Goal: Task Accomplishment & Management: Manage account settings

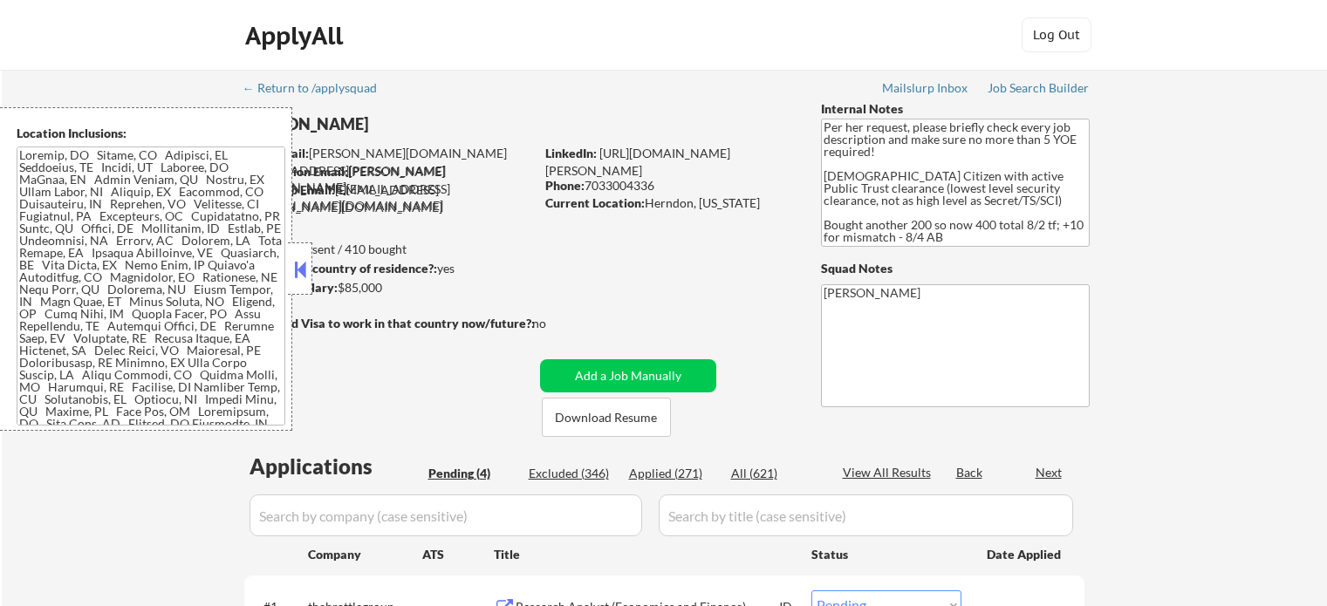
select select ""pending""
click at [303, 269] on button at bounding box center [299, 269] width 19 height 26
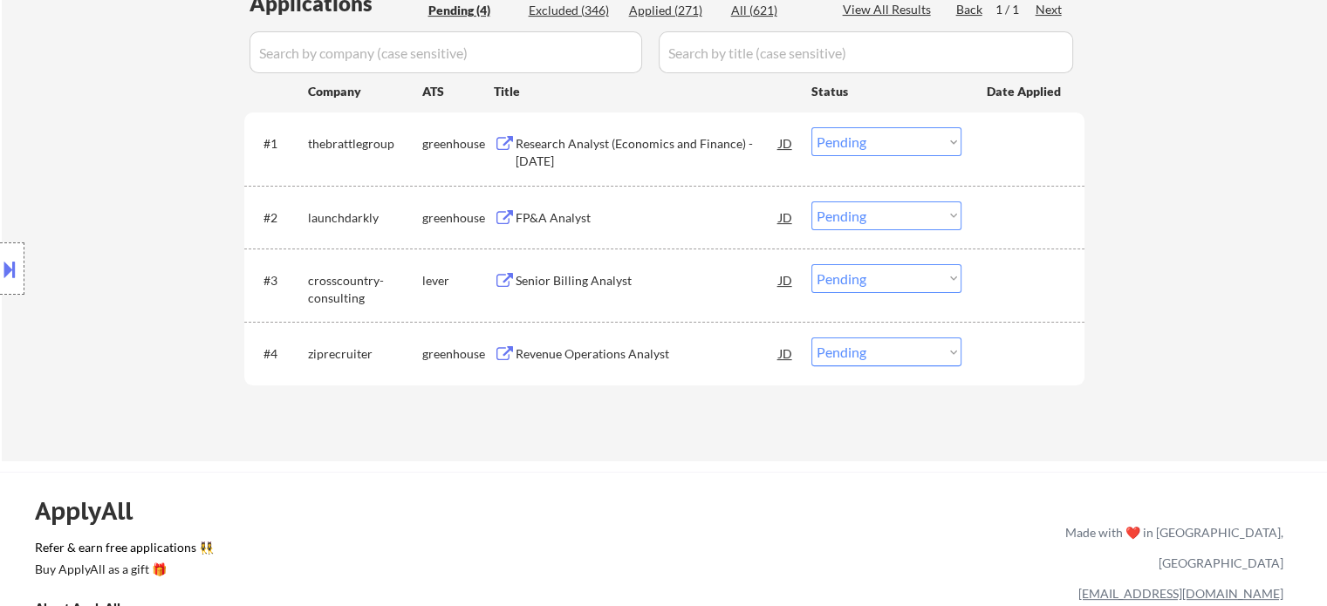
scroll to position [436, 0]
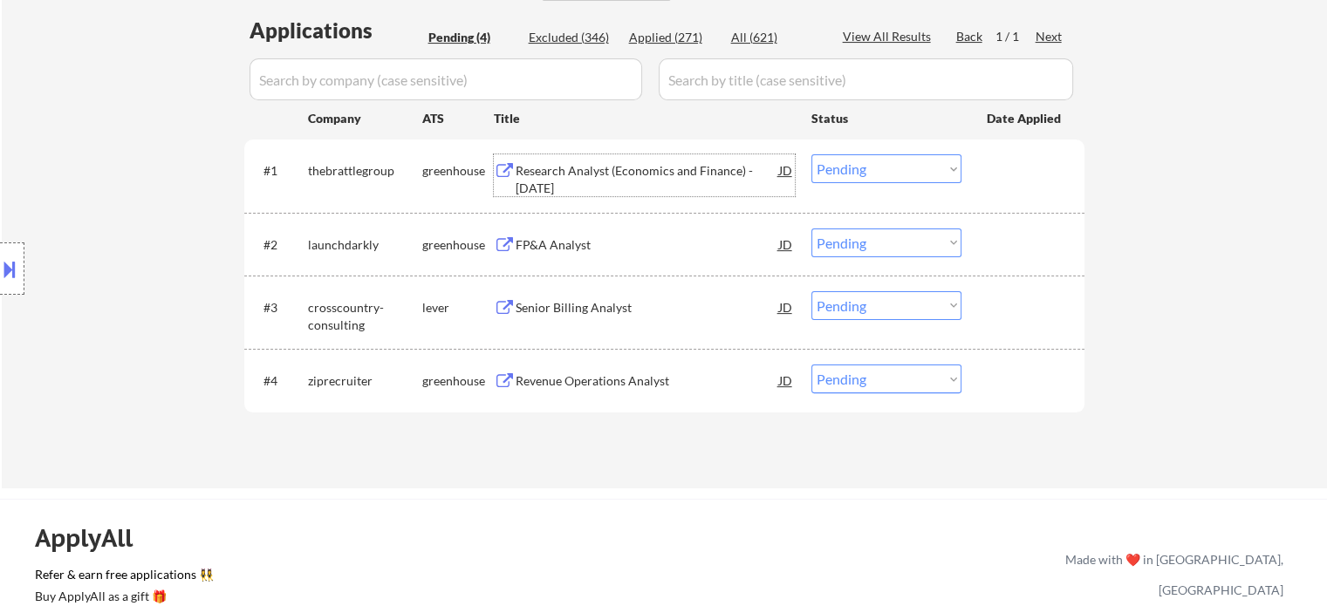
click at [628, 171] on div "Research Analyst (Economics and Finance) - [DATE]" at bounding box center [647, 179] width 263 height 34
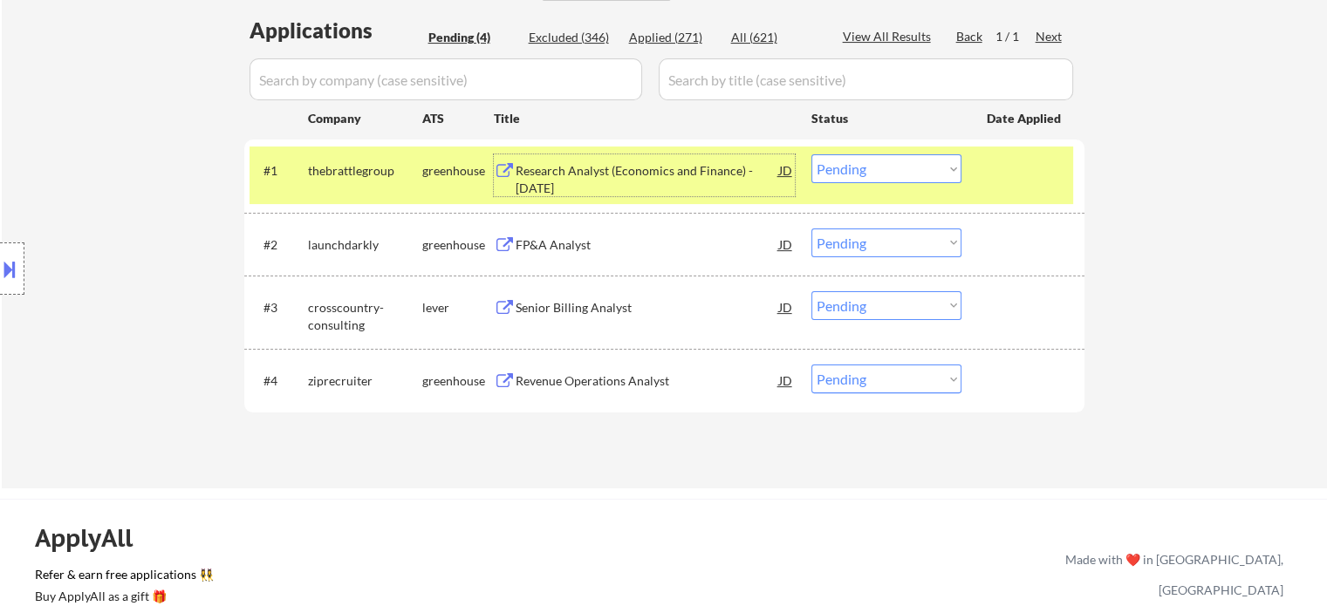
click at [0, 263] on button at bounding box center [9, 269] width 19 height 29
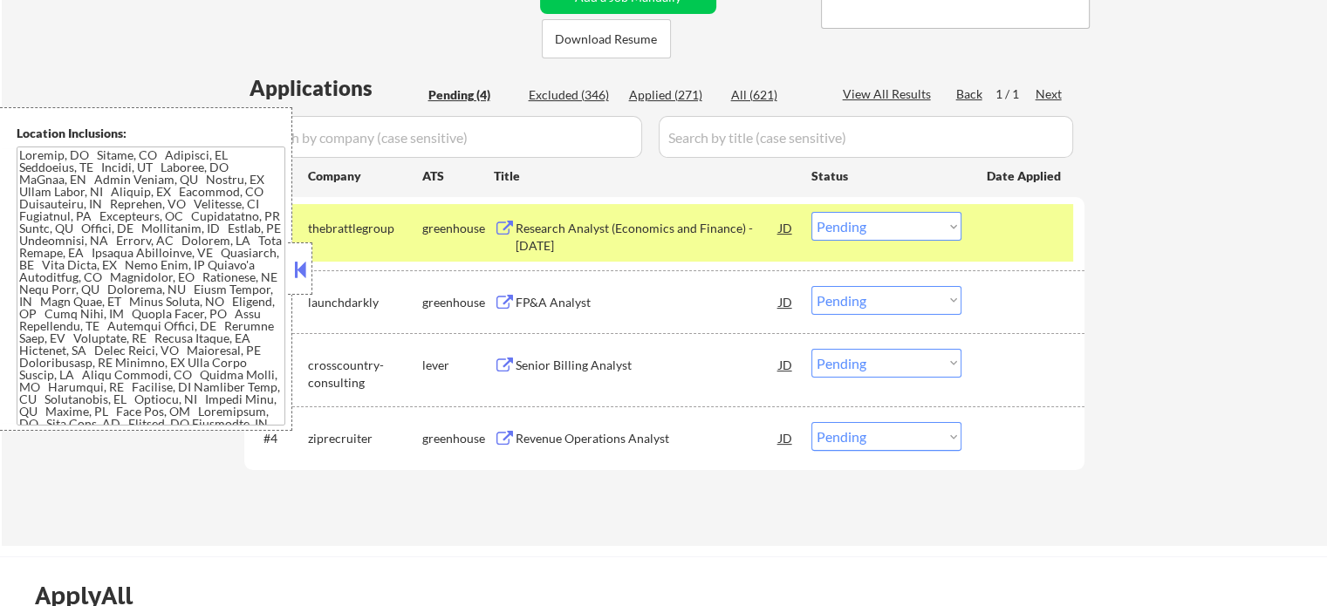
scroll to position [349, 0]
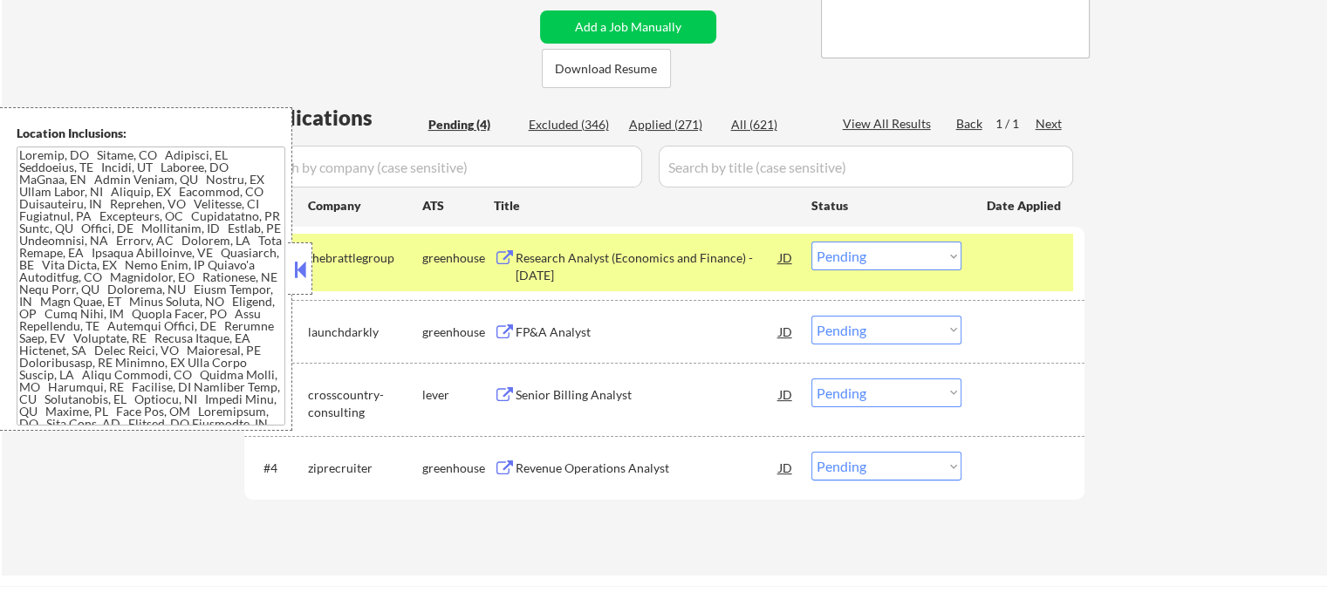
click at [858, 254] on select "Choose an option... Pending Applied Excluded (Questions) Excluded (Expired) Exc…" at bounding box center [886, 256] width 150 height 29
click at [811, 242] on select "Choose an option... Pending Applied Excluded (Questions) Excluded (Expired) Exc…" at bounding box center [886, 256] width 150 height 29
click at [299, 268] on button at bounding box center [299, 269] width 19 height 26
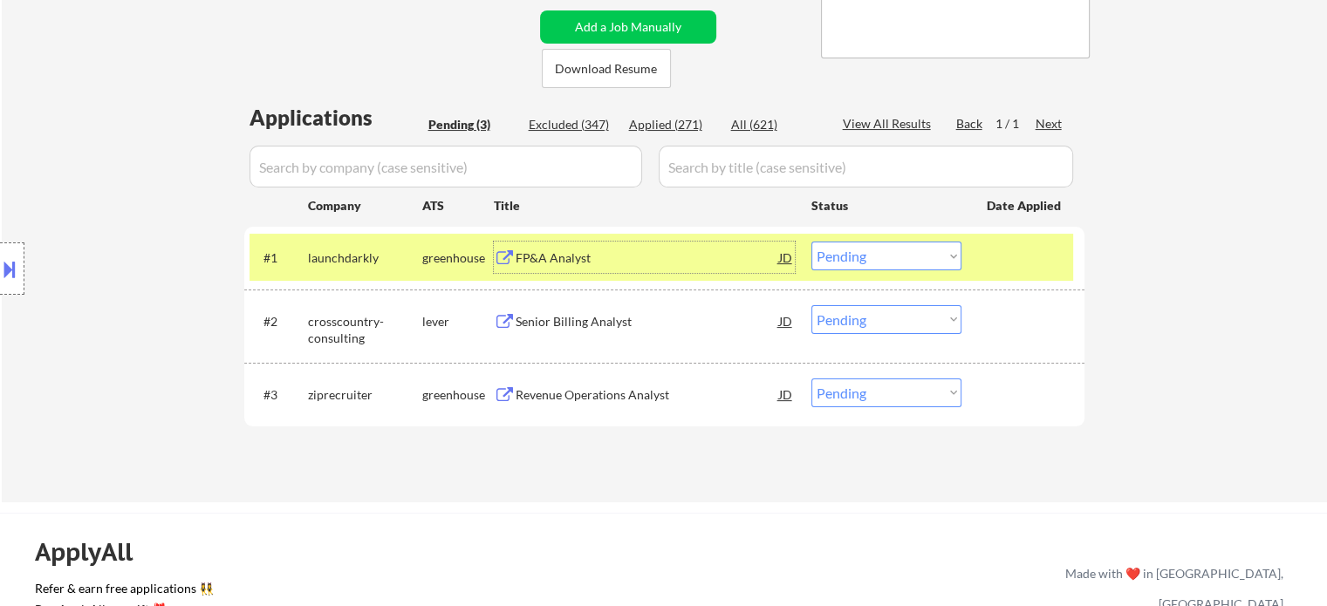
click at [562, 259] on div "FP&A Analyst" at bounding box center [647, 257] width 263 height 17
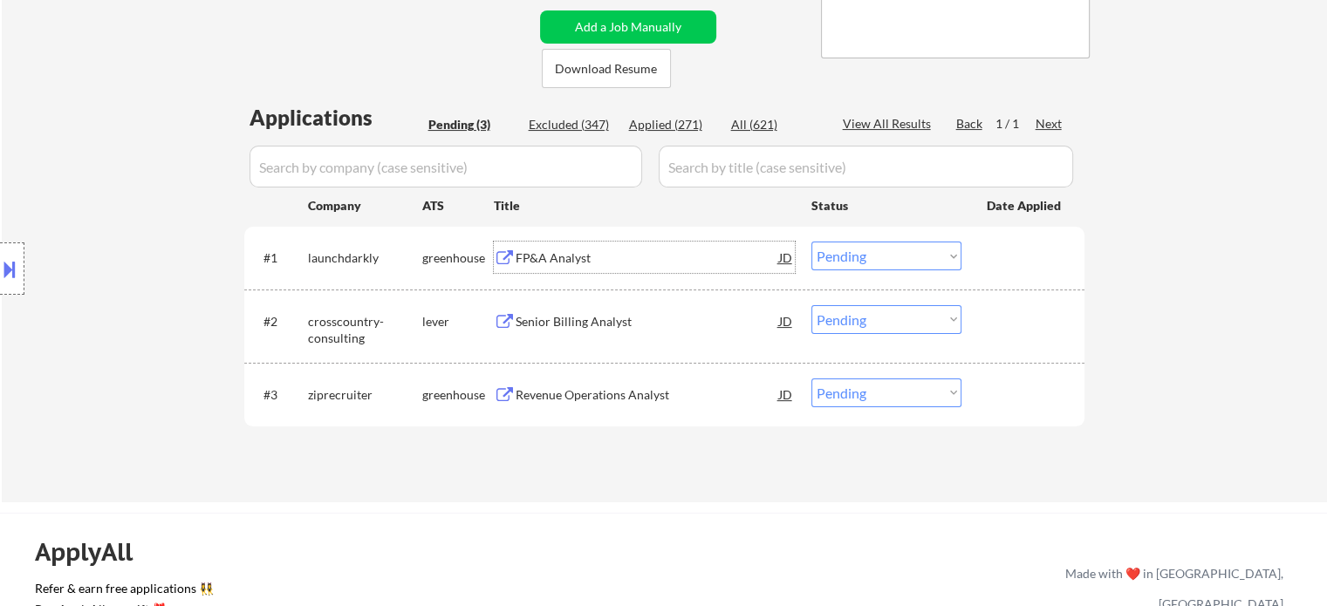
click at [864, 257] on select "Choose an option... Pending Applied Excluded (Questions) Excluded (Expired) Exc…" at bounding box center [886, 256] width 150 height 29
click at [811, 242] on select "Choose an option... Pending Applied Excluded (Questions) Excluded (Expired) Exc…" at bounding box center [886, 256] width 150 height 29
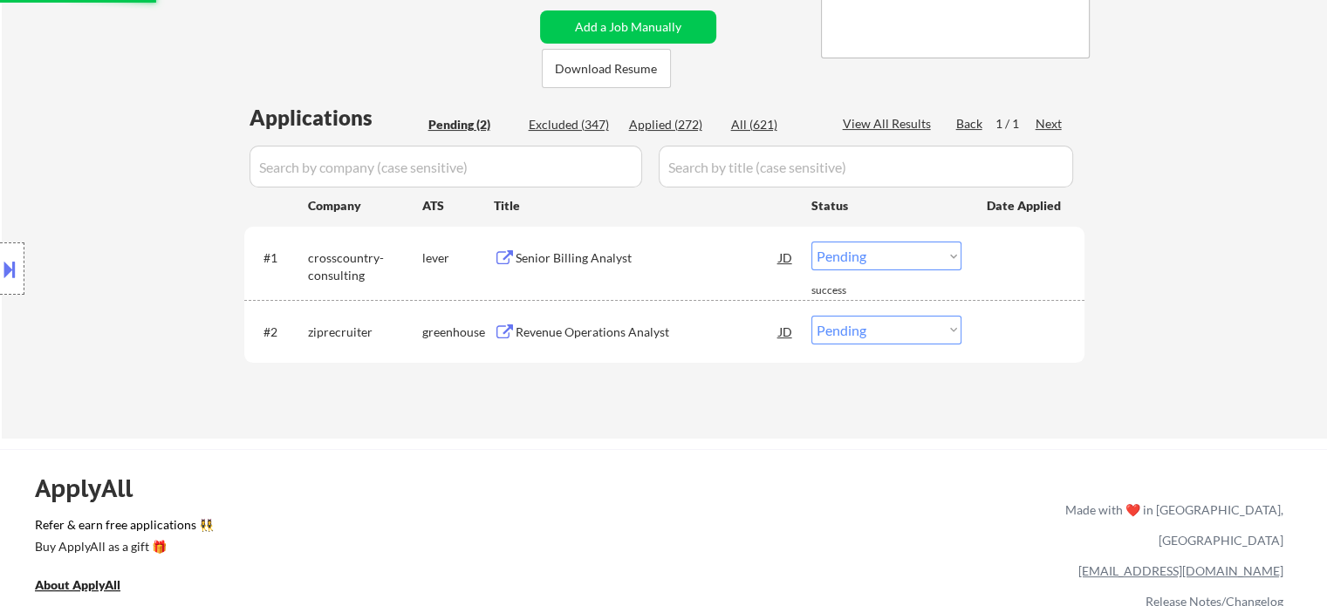
click at [571, 256] on div "Senior Billing Analyst" at bounding box center [647, 257] width 263 height 17
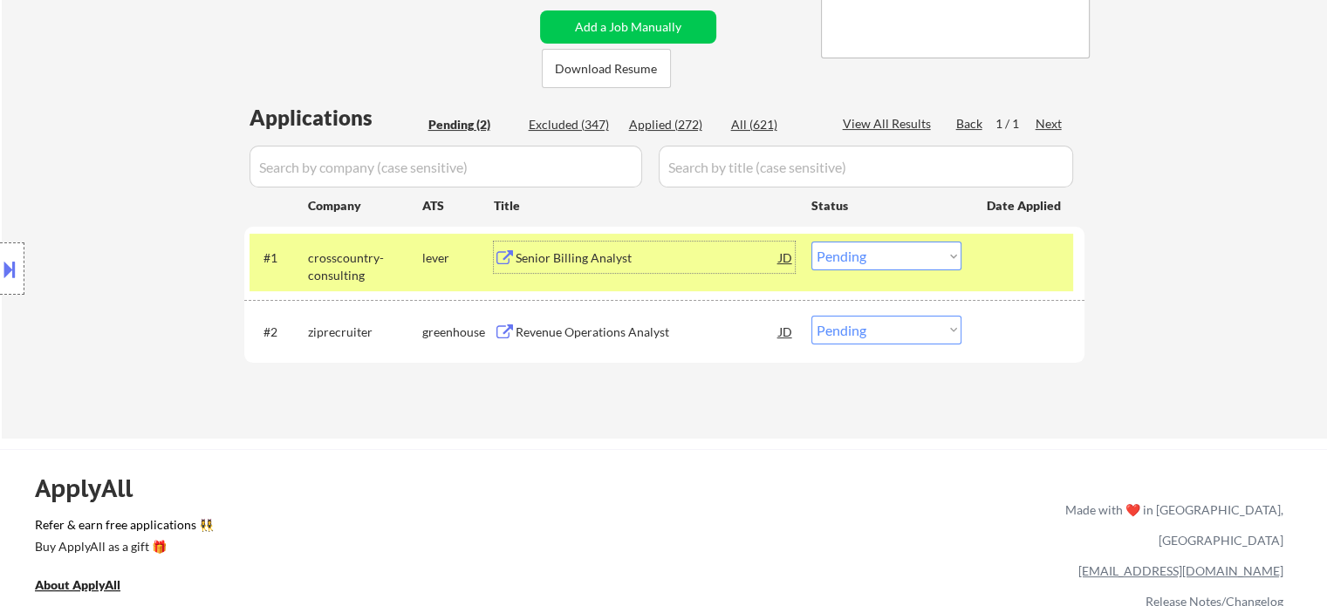
click at [870, 257] on select "Choose an option... Pending Applied Excluded (Questions) Excluded (Expired) Exc…" at bounding box center [886, 256] width 150 height 29
click at [811, 242] on select "Choose an option... Pending Applied Excluded (Questions) Excluded (Expired) Exc…" at bounding box center [886, 256] width 150 height 29
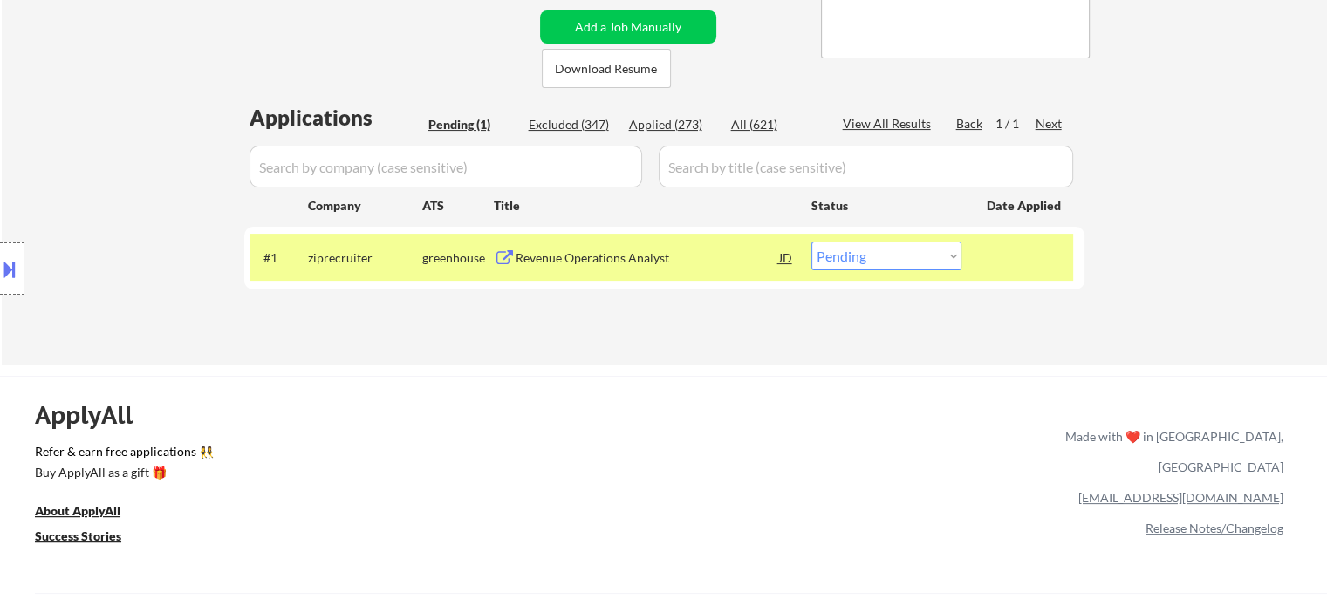
click at [581, 261] on div "Revenue Operations Analyst" at bounding box center [647, 257] width 263 height 17
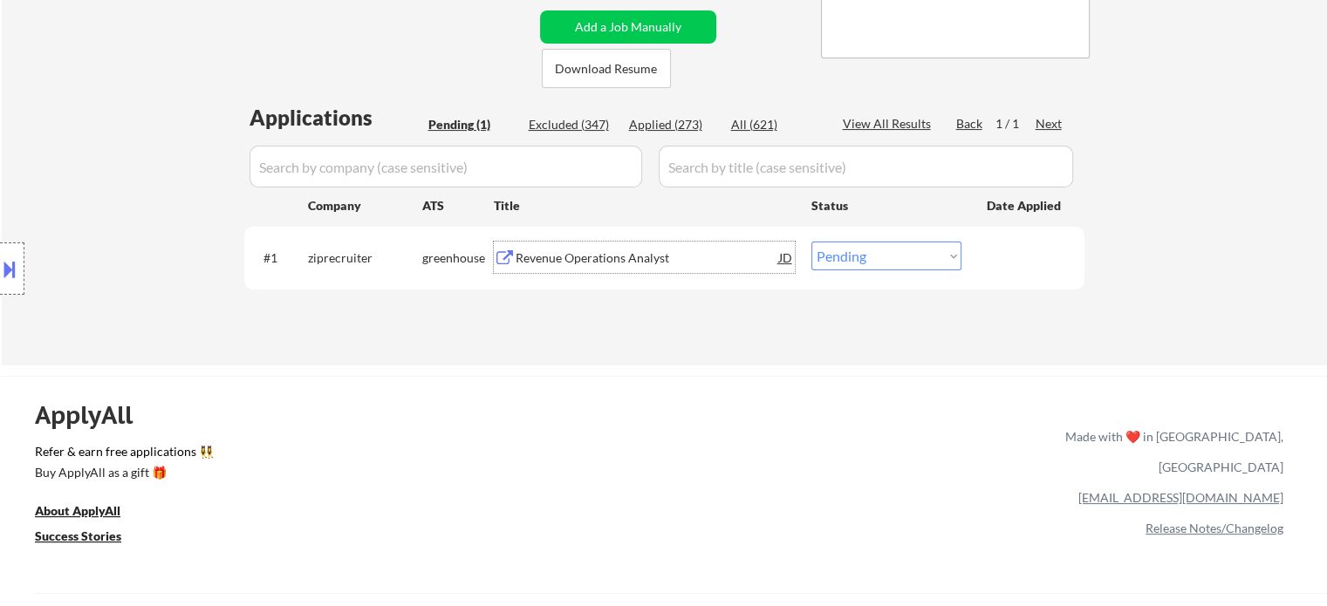
click at [0, 255] on button at bounding box center [9, 269] width 19 height 29
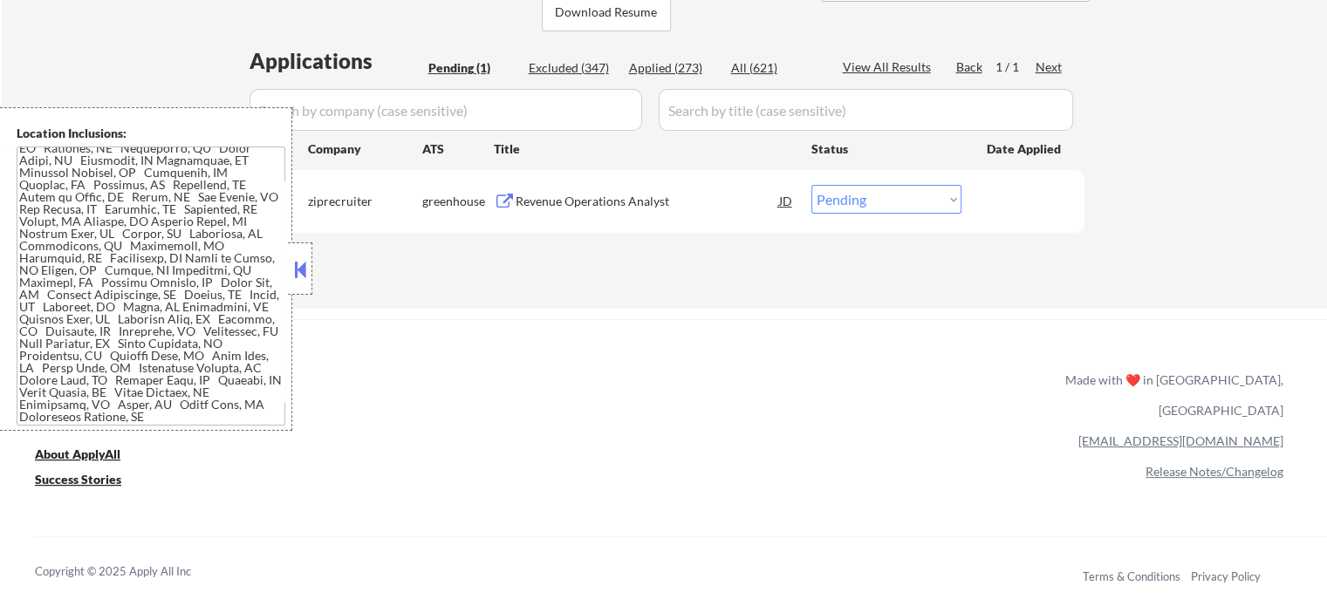
scroll to position [436, 0]
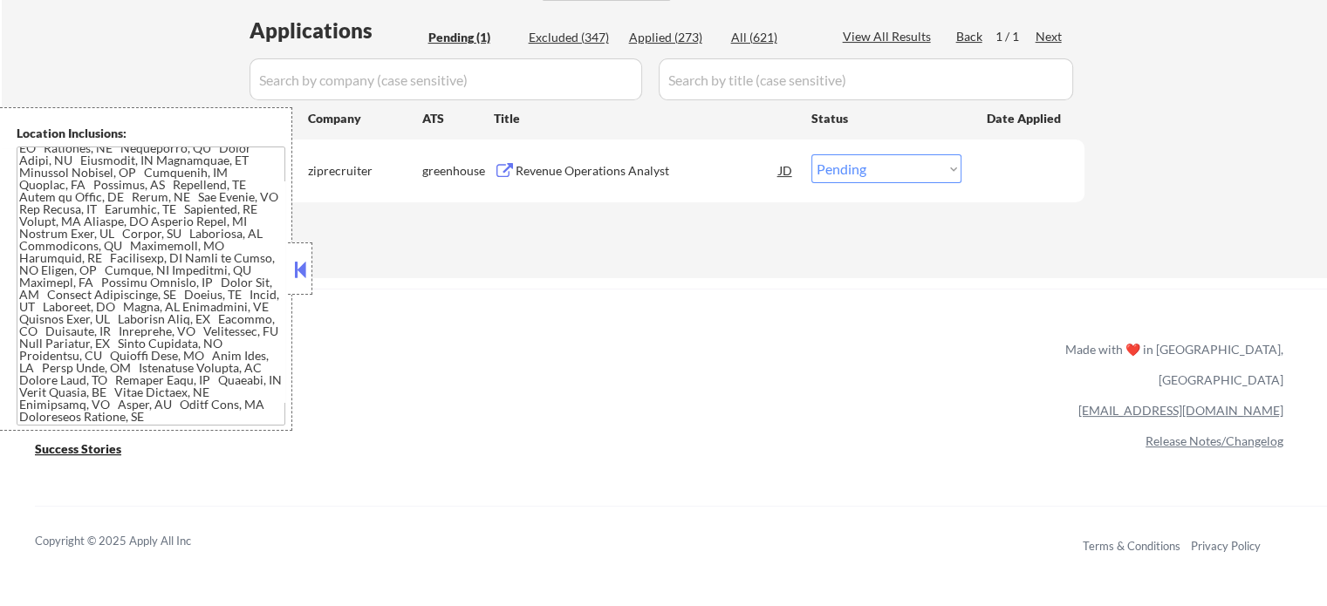
click at [306, 261] on button at bounding box center [299, 269] width 19 height 26
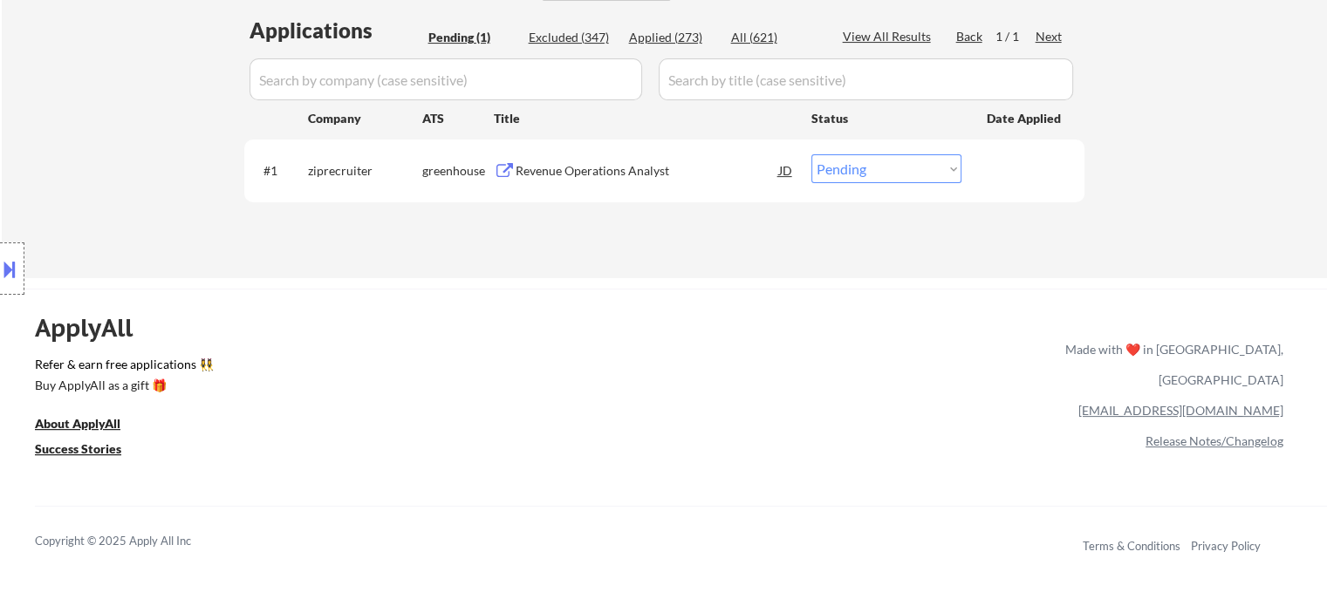
drag, startPoint x: 856, startPoint y: 172, endPoint x: 841, endPoint y: 180, distance: 16.8
click at [856, 172] on select "Choose an option... Pending Applied Excluded (Questions) Excluded (Expired) Exc…" at bounding box center [886, 168] width 150 height 29
select select ""applied""
click at [811, 154] on select "Choose an option... Pending Applied Excluded (Questions) Excluded (Expired) Exc…" at bounding box center [886, 168] width 150 height 29
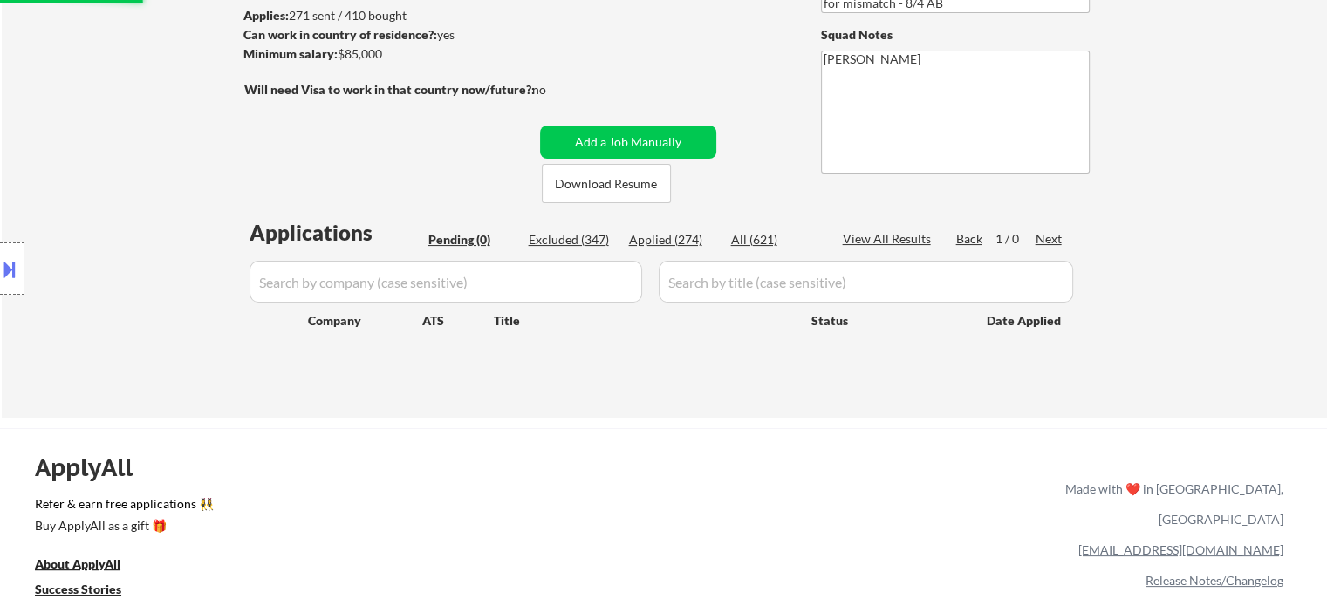
scroll to position [87, 0]
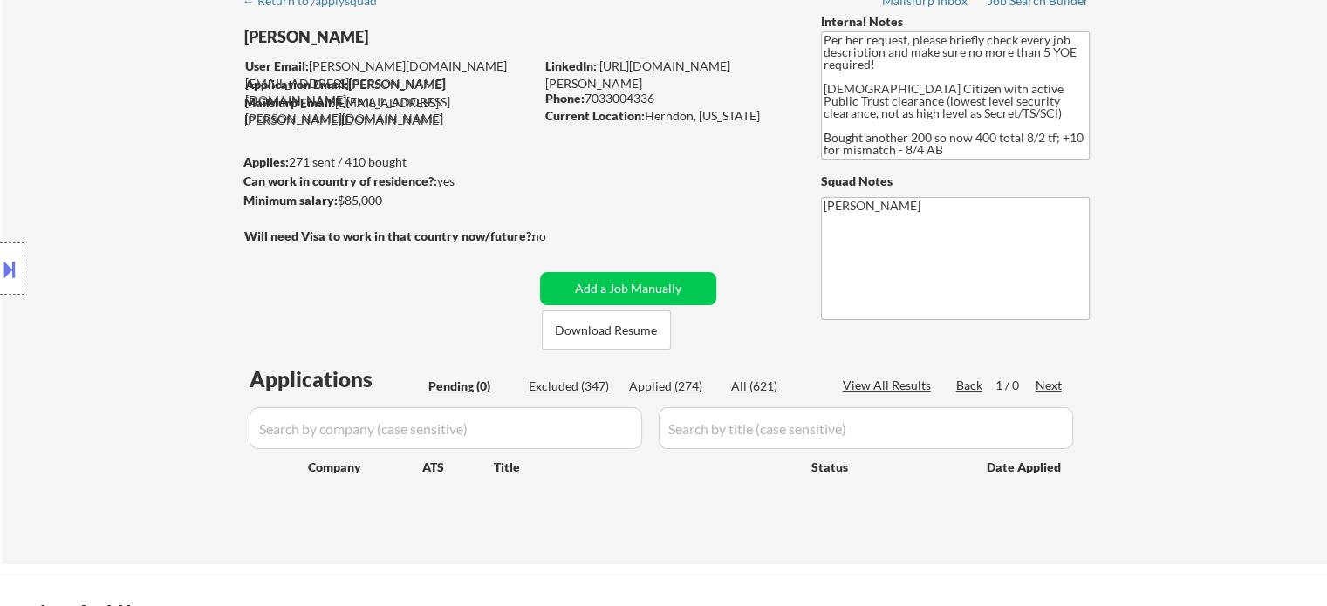
click at [675, 387] on div "Applied (274)" at bounding box center [672, 386] width 87 height 17
select select ""applied""
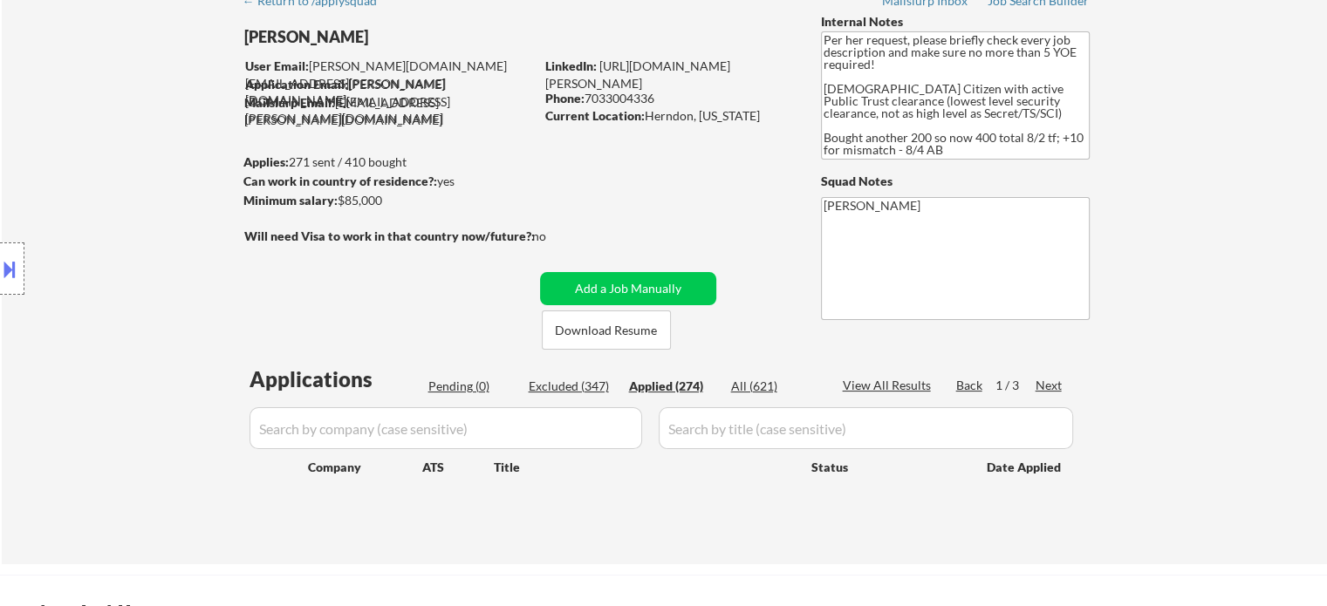
select select ""applied""
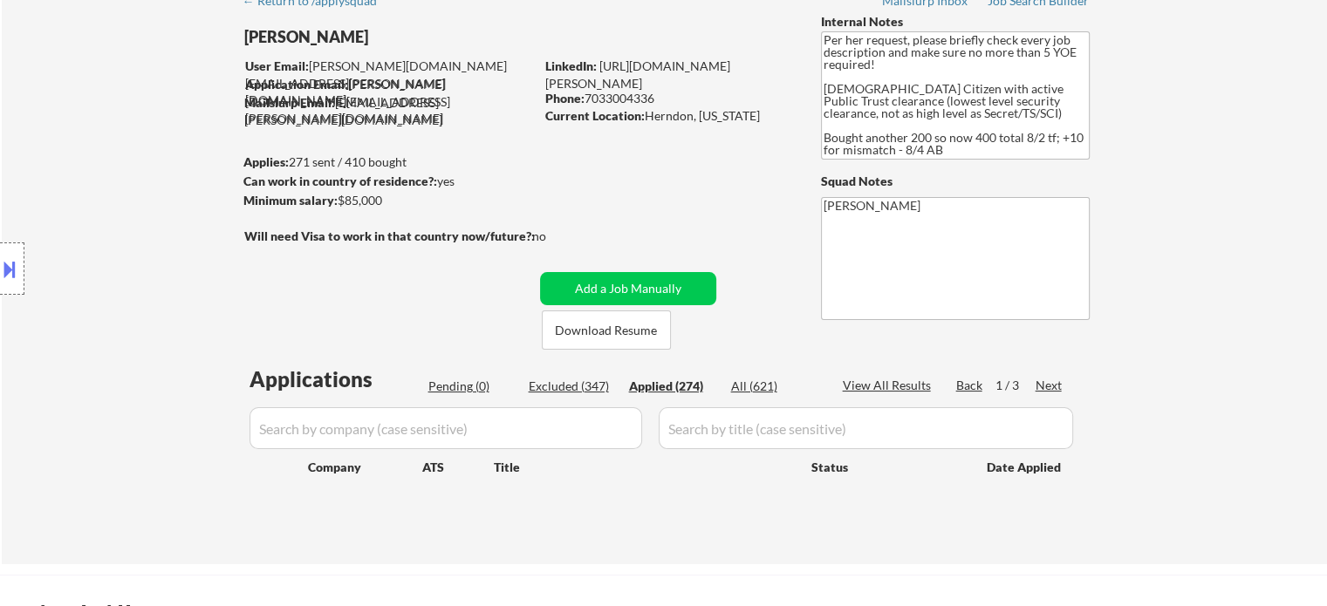
select select ""applied""
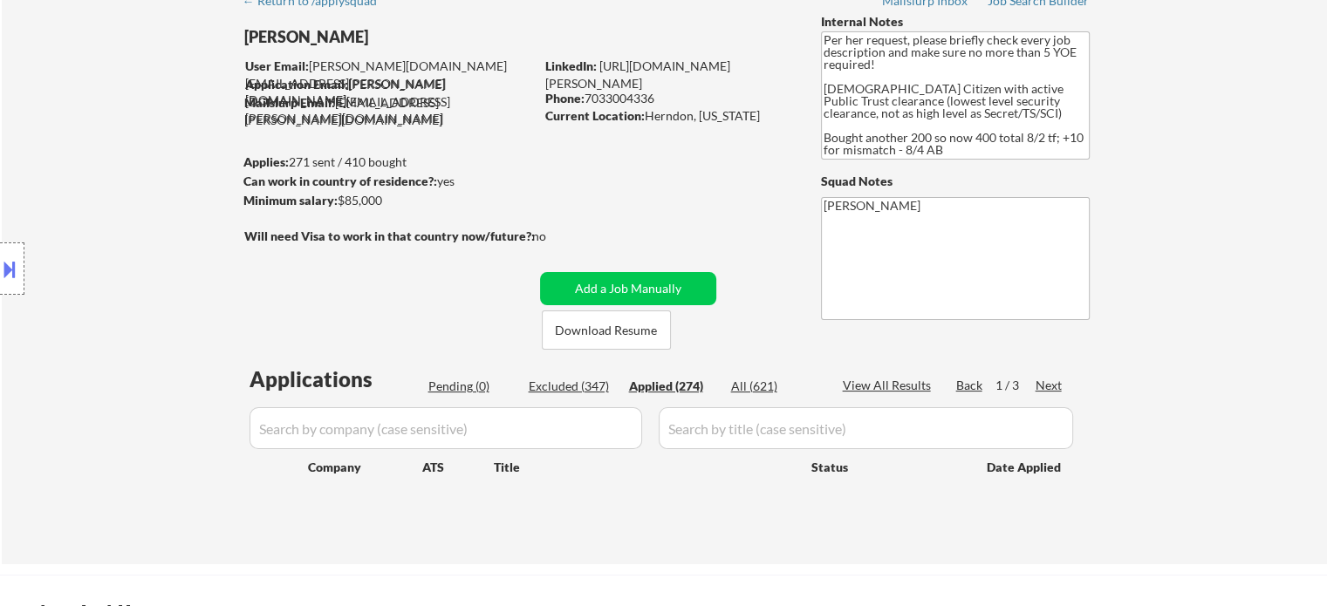
select select ""applied""
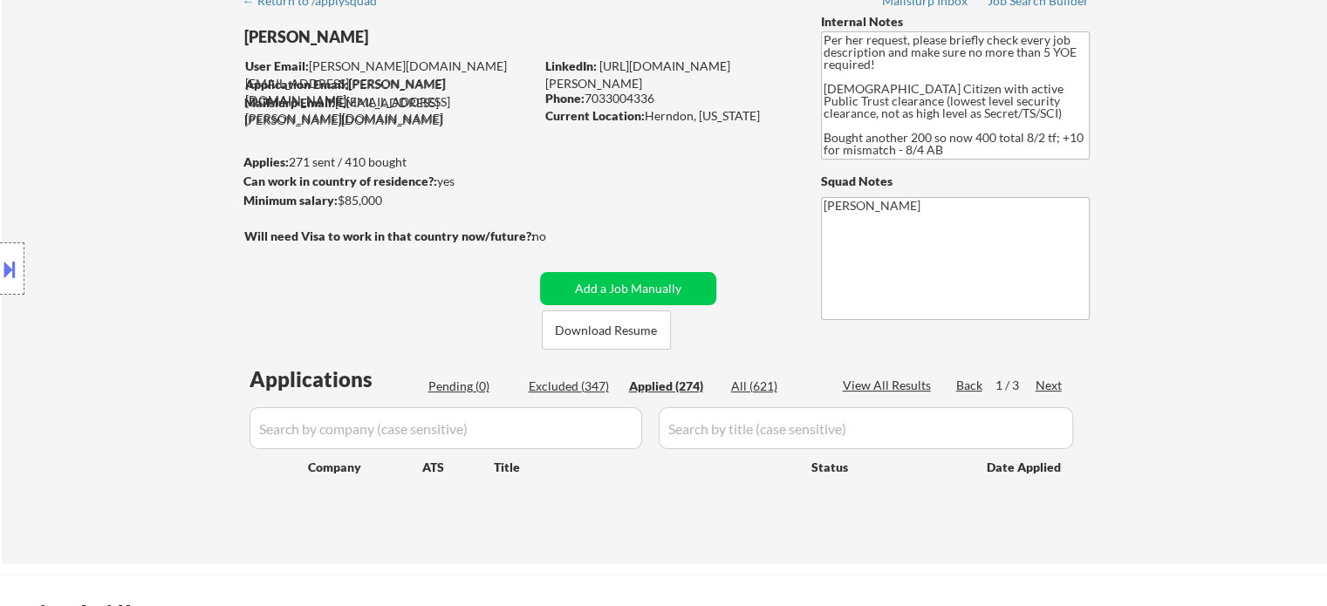
select select ""applied""
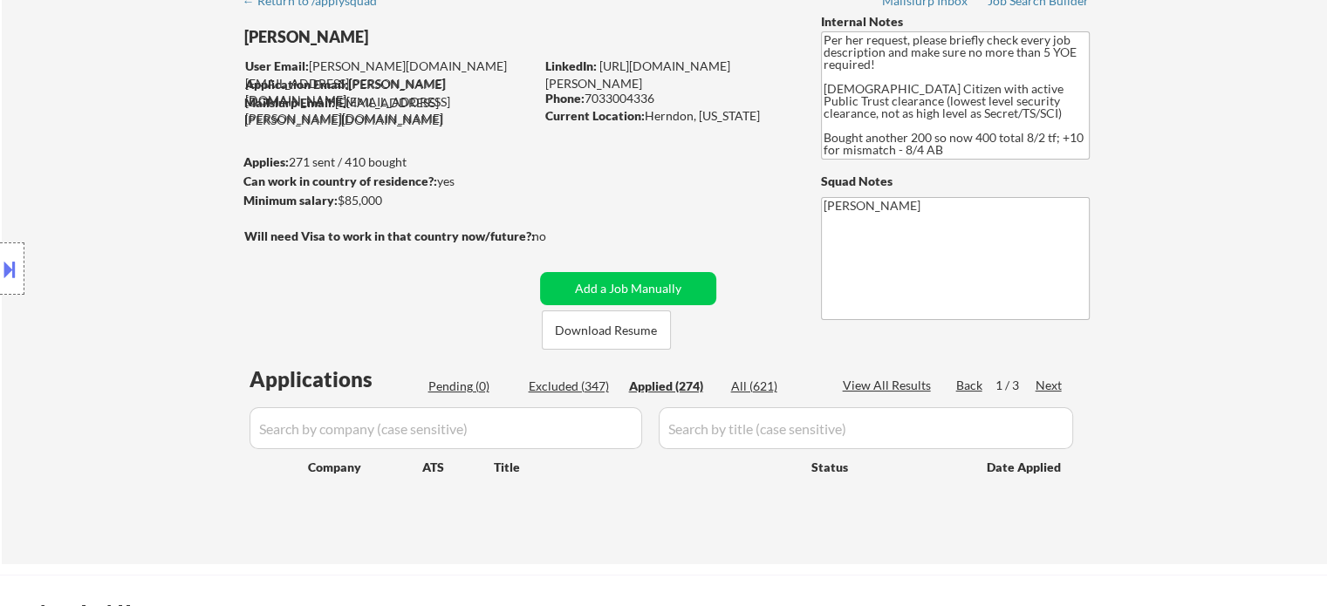
select select ""applied""
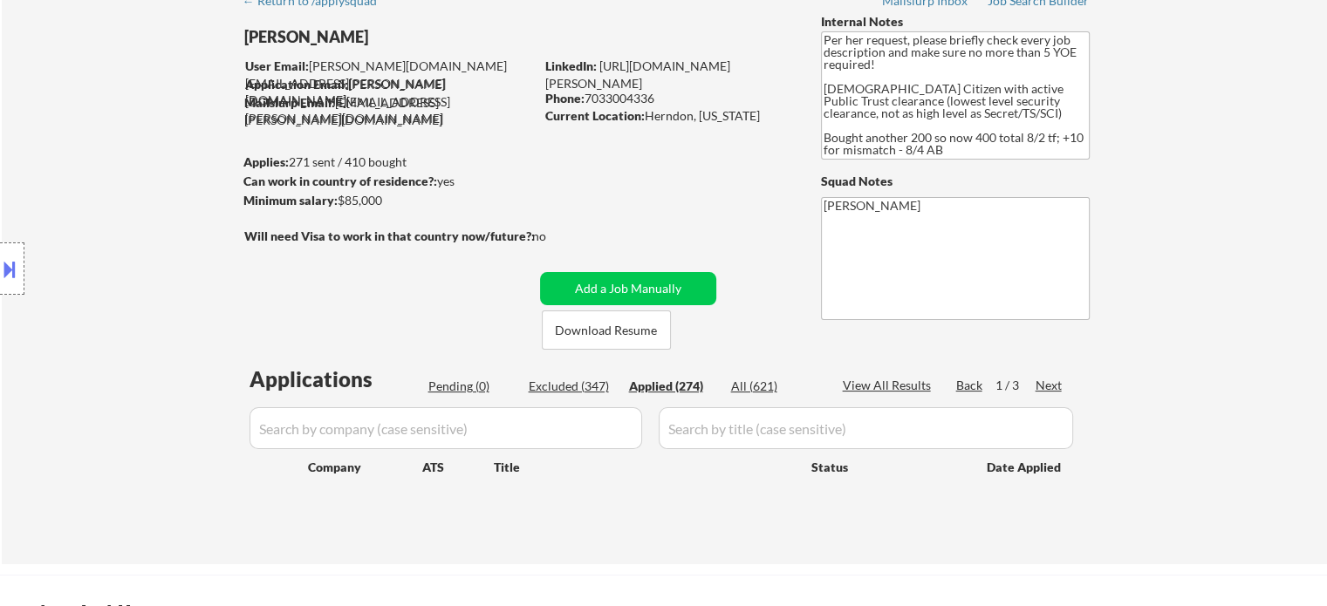
select select ""applied""
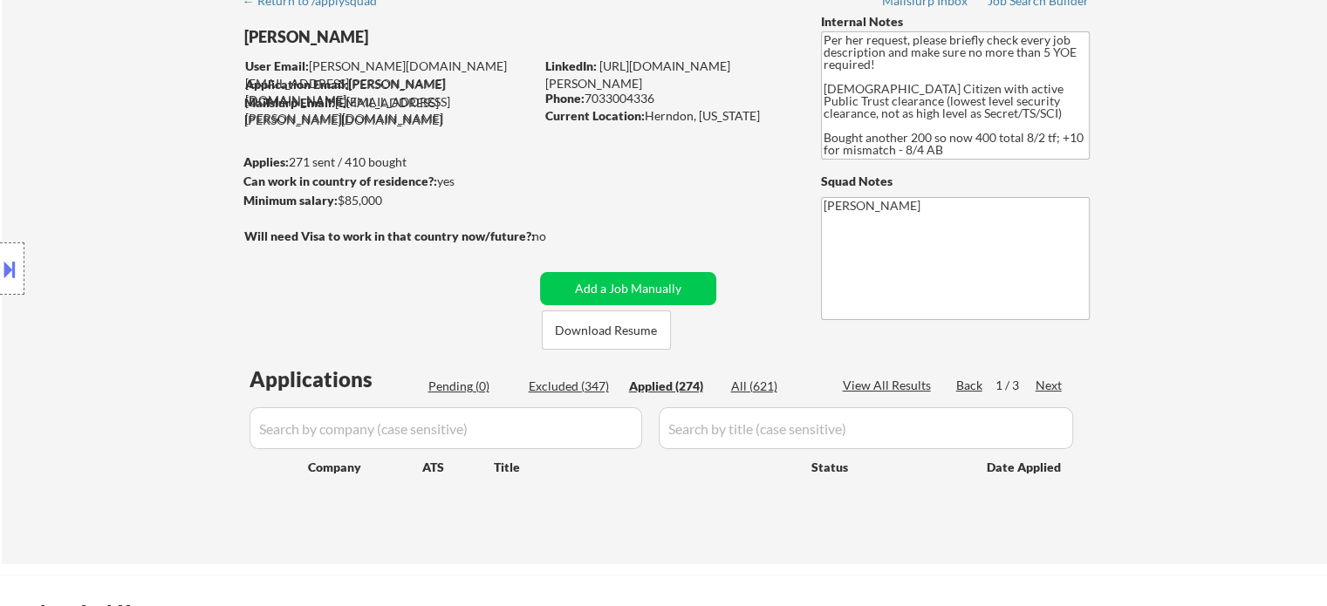
select select ""applied""
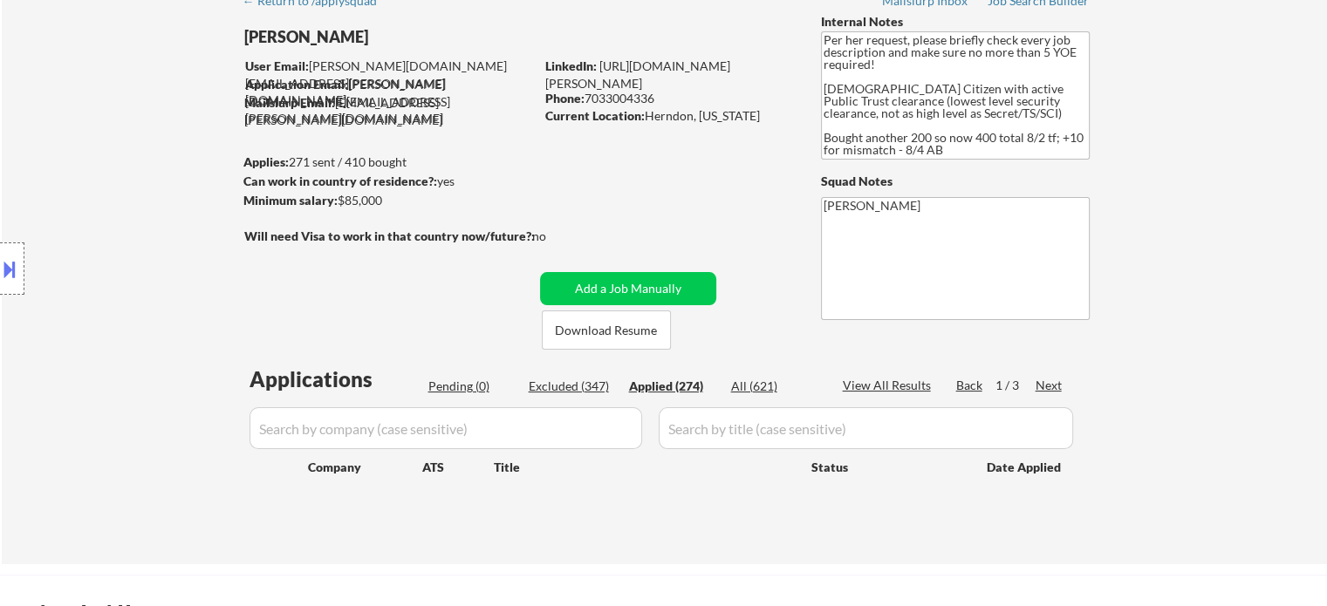
select select ""applied""
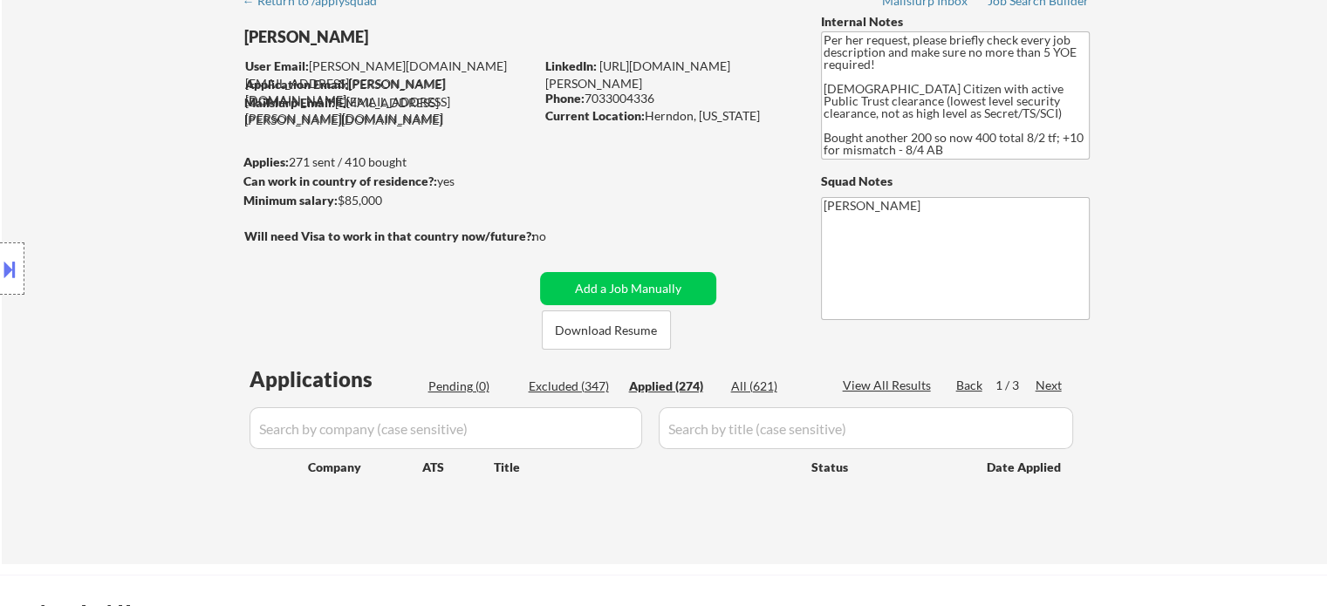
select select ""applied""
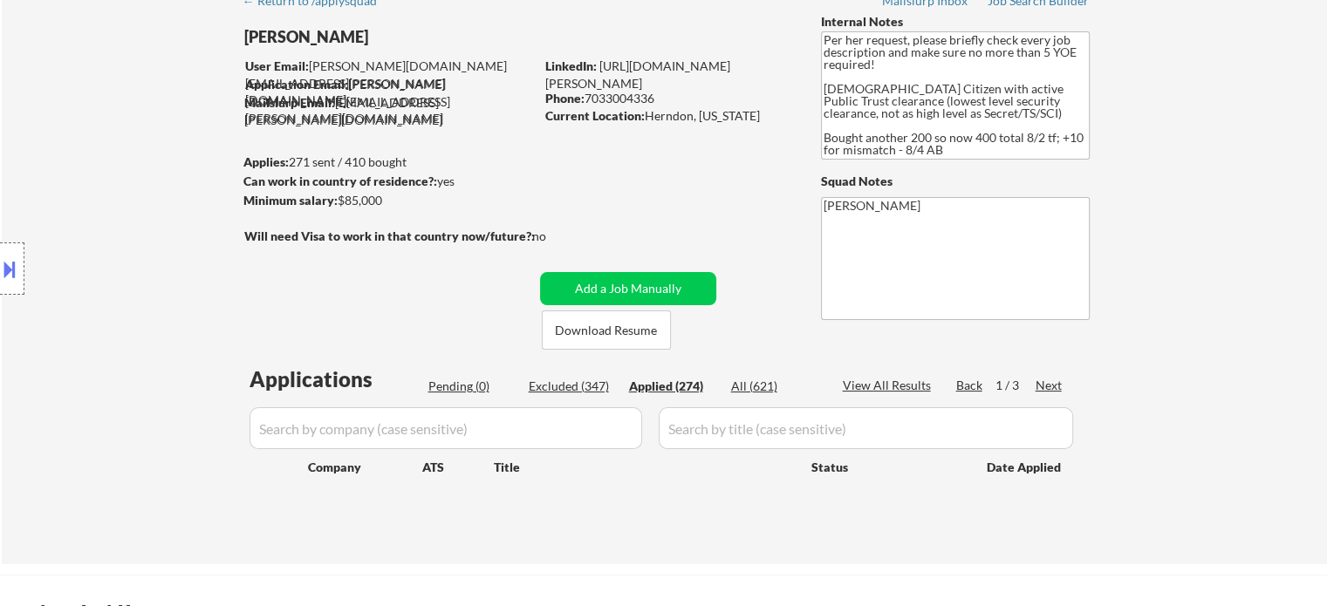
select select ""applied""
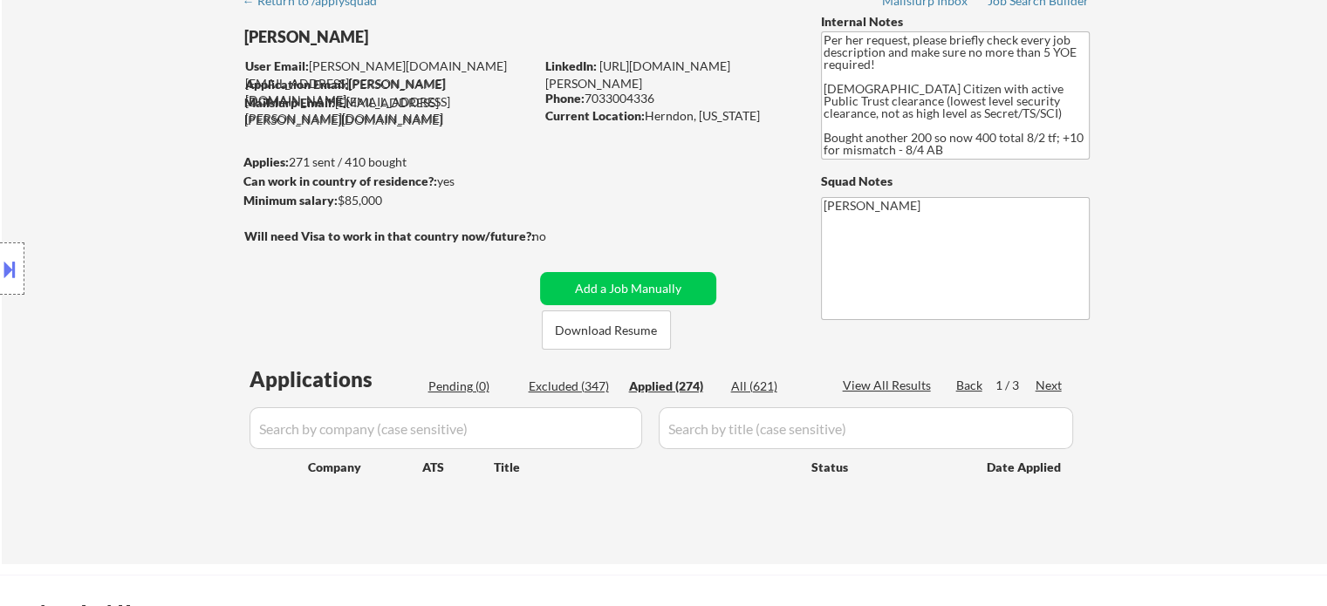
select select ""applied""
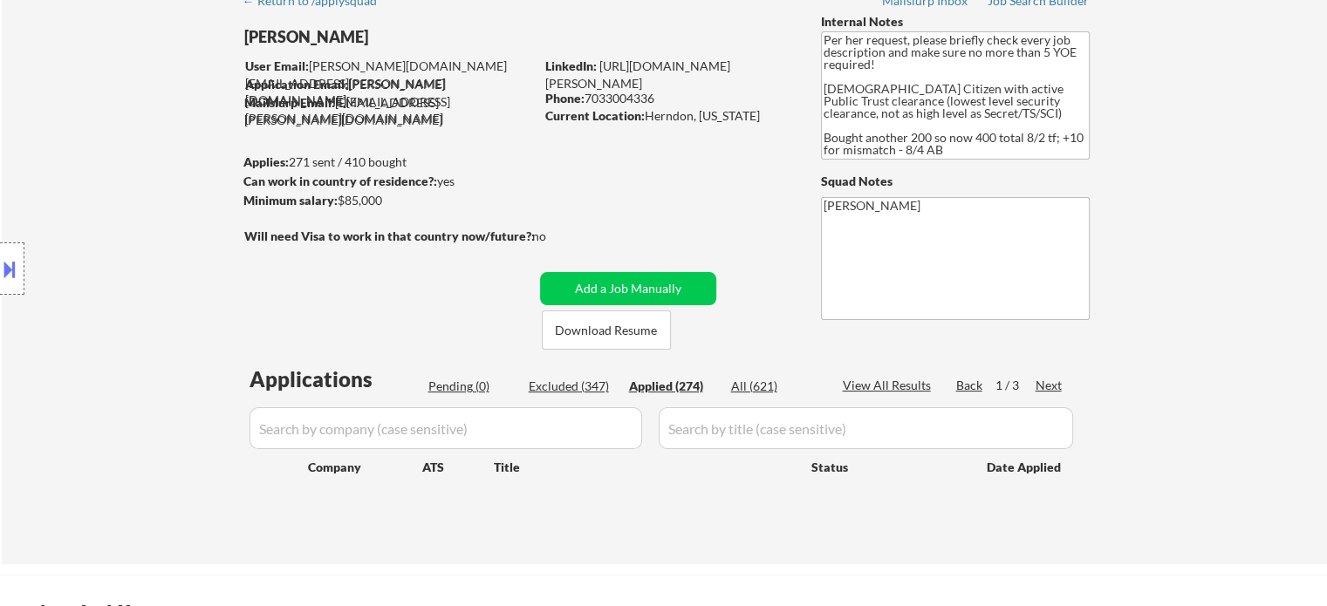
select select ""applied""
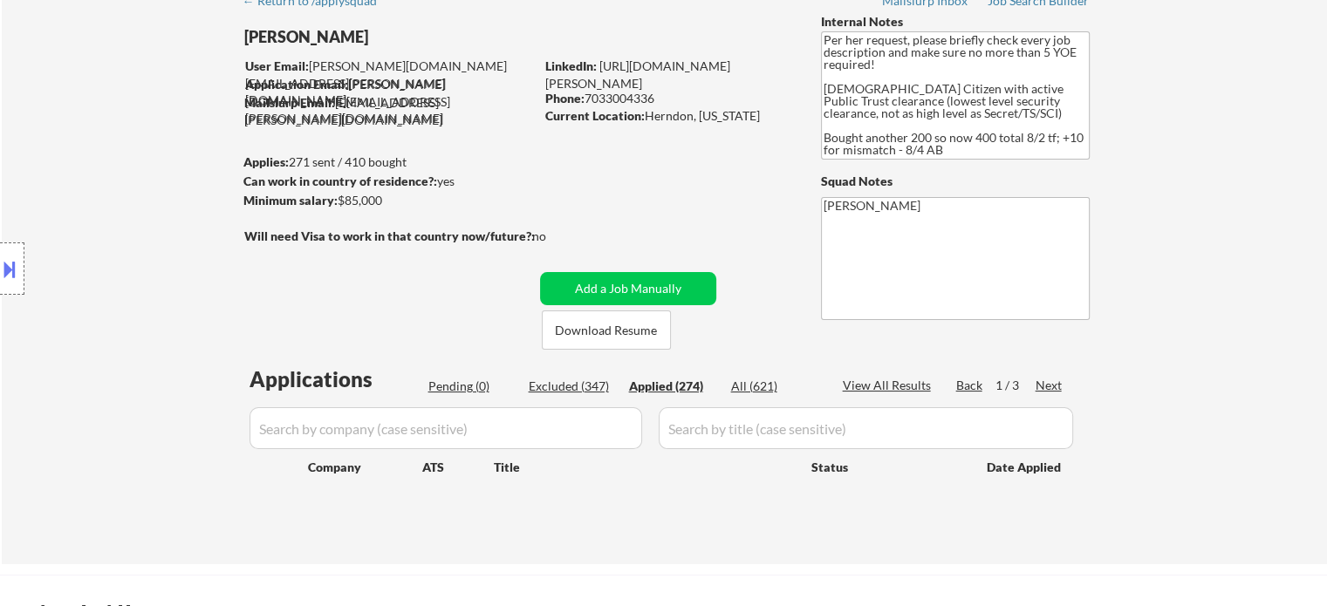
select select ""applied""
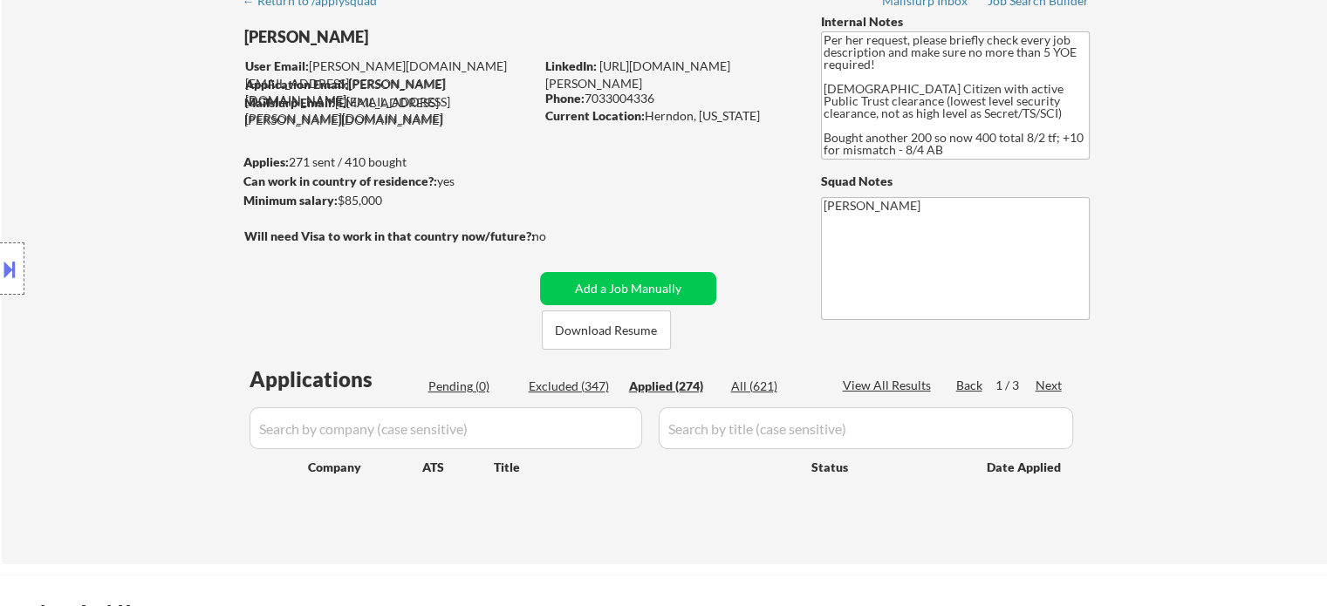
select select ""applied""
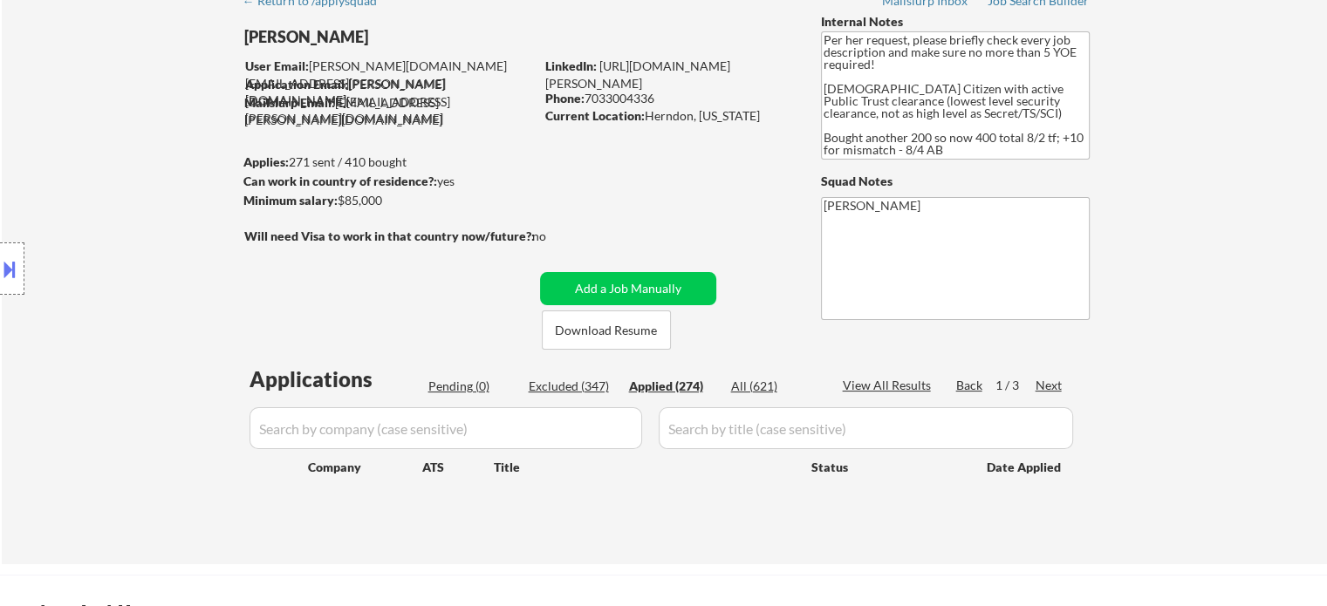
select select ""applied""
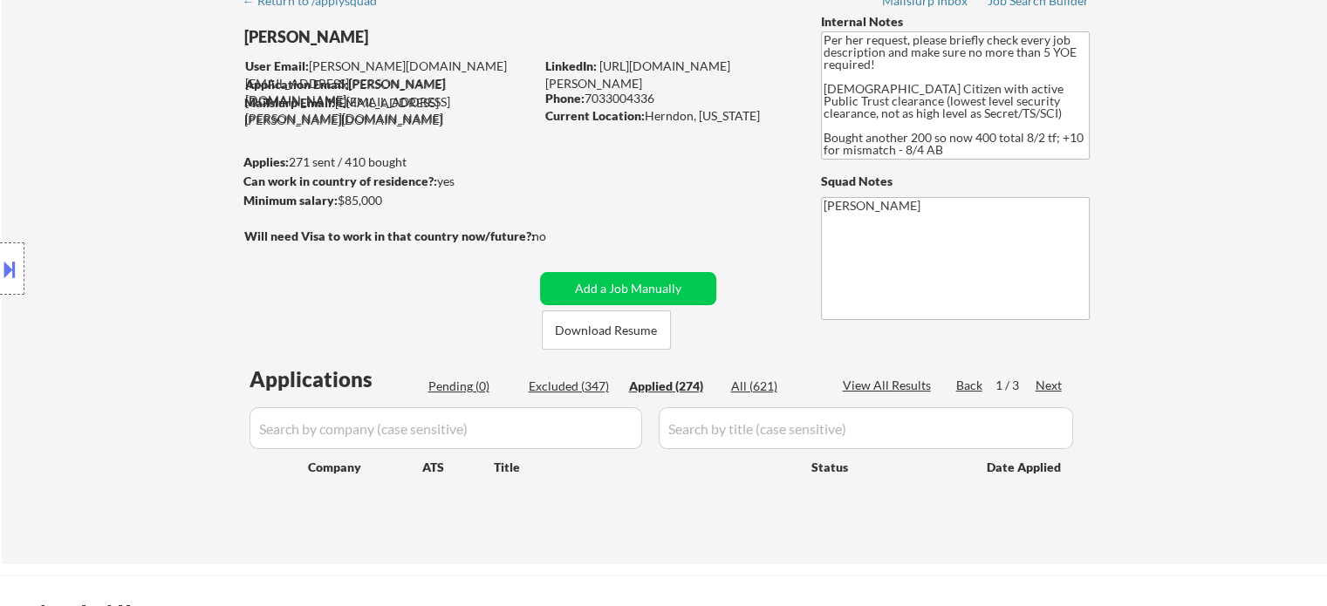
select select ""applied""
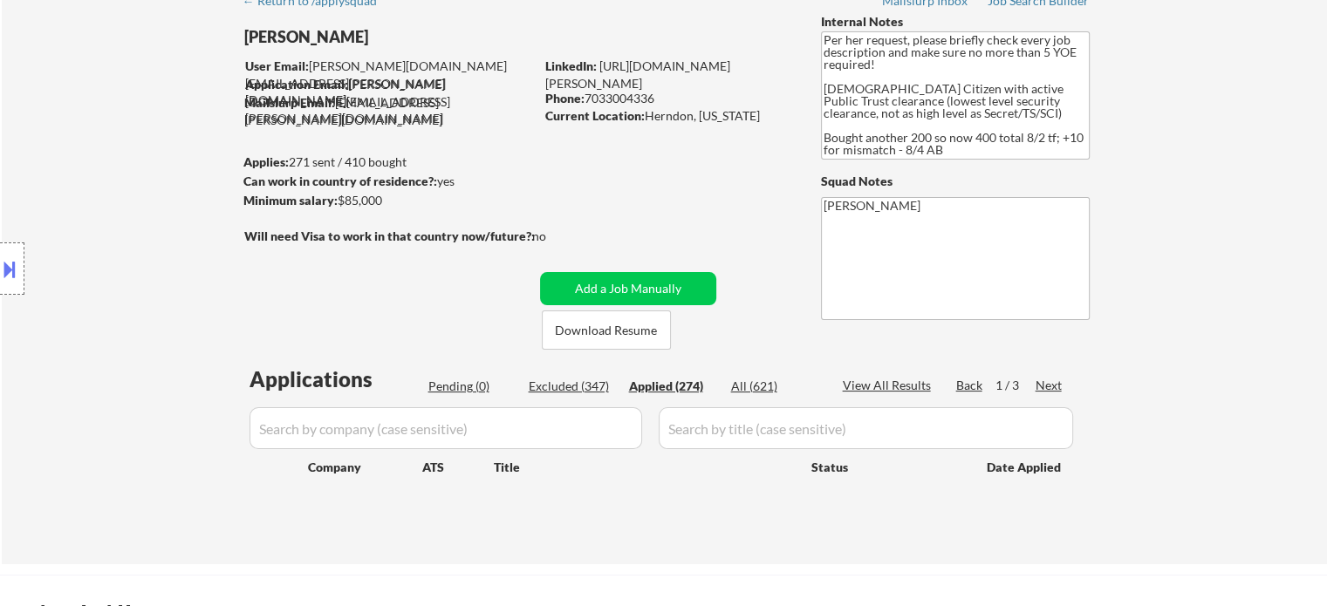
select select ""applied""
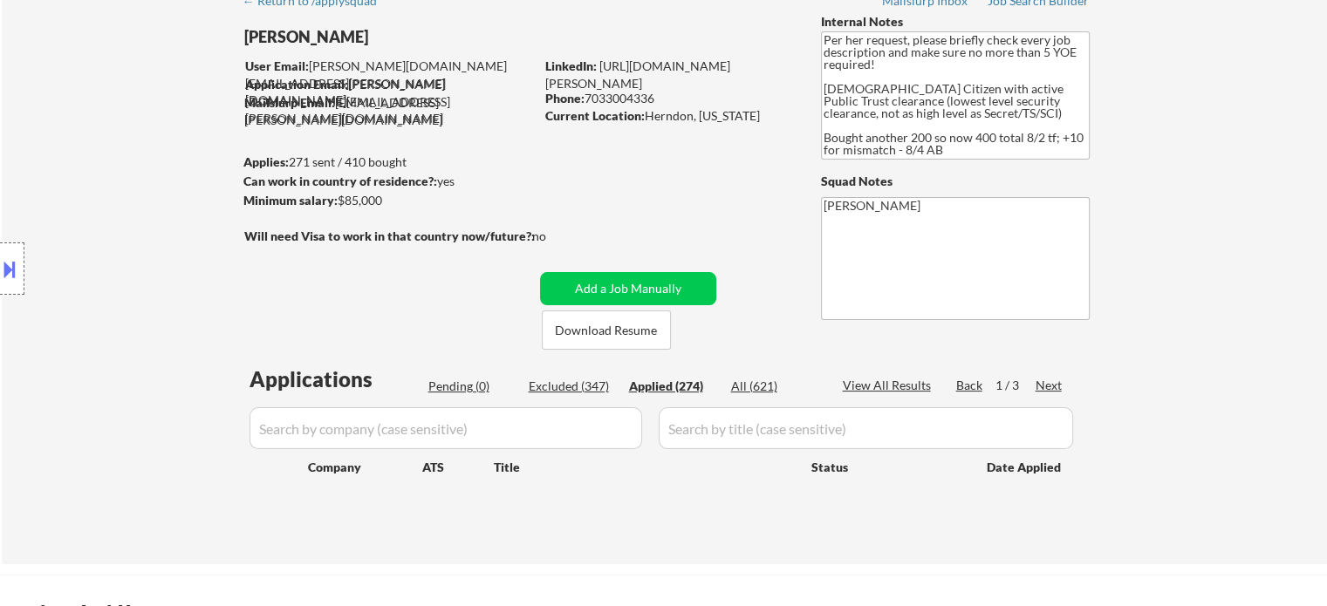
select select ""applied""
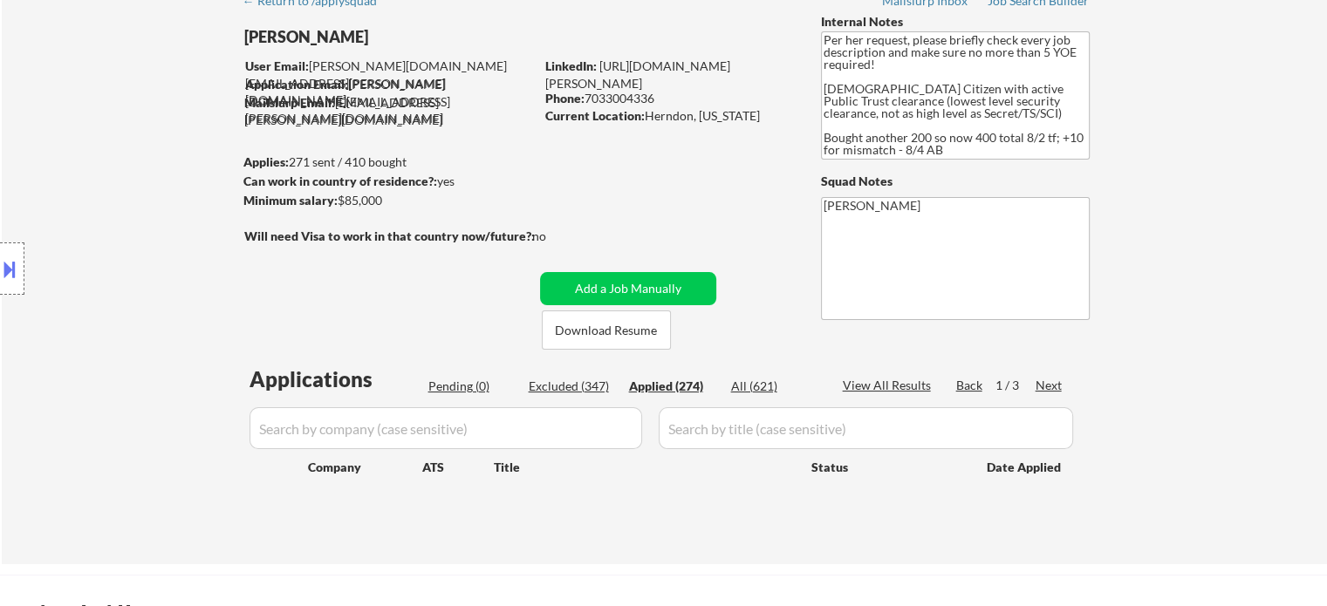
select select ""applied""
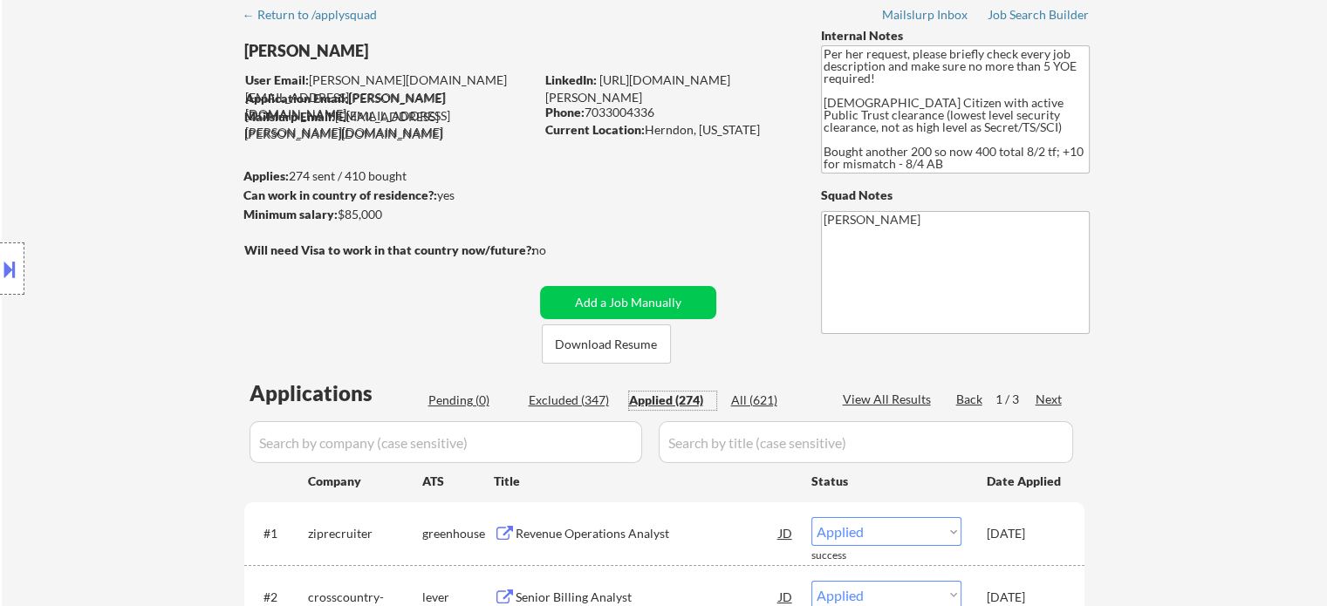
scroll to position [0, 0]
